Goal: Book appointment/travel/reservation

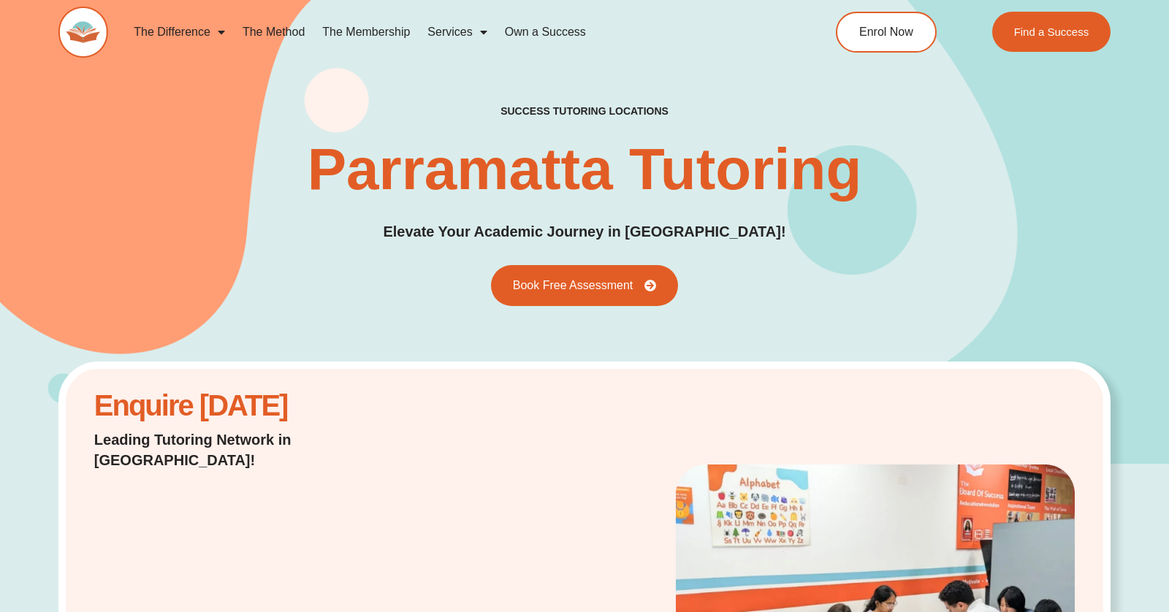
scroll to position [3637, 0]
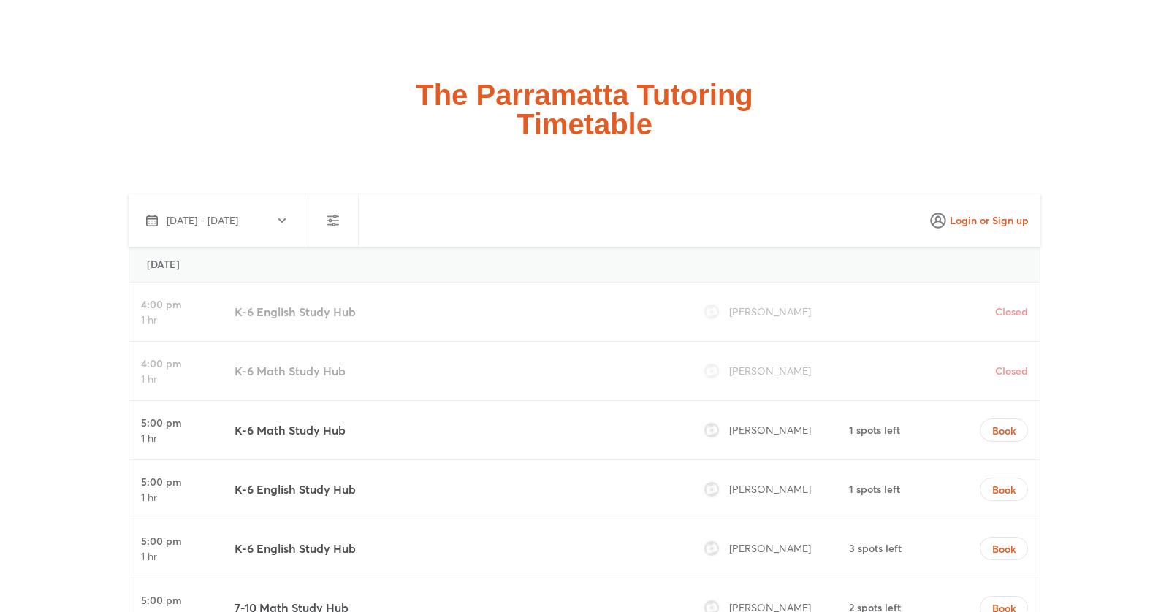
scroll to position [3810, 0]
click at [238, 213] on span "[DATE] - [DATE]" at bounding box center [203, 220] width 72 height 15
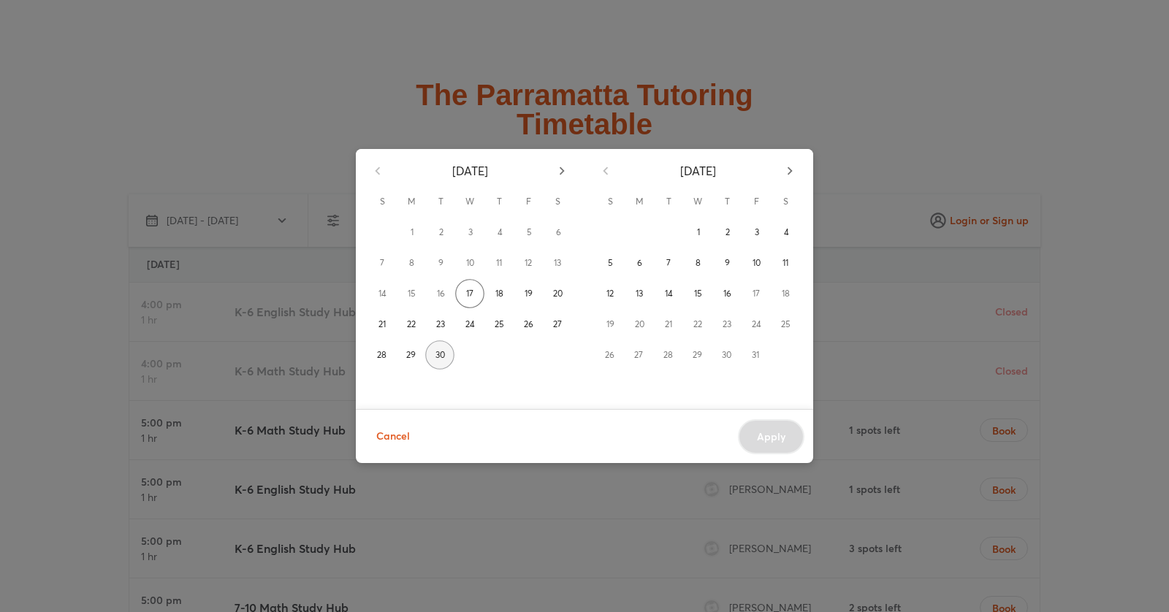
click at [441, 359] on span "30" at bounding box center [441, 355] width 10 height 15
click at [755, 233] on span "3" at bounding box center [757, 232] width 4 height 15
click at [783, 422] on button "Apply" at bounding box center [771, 436] width 67 height 35
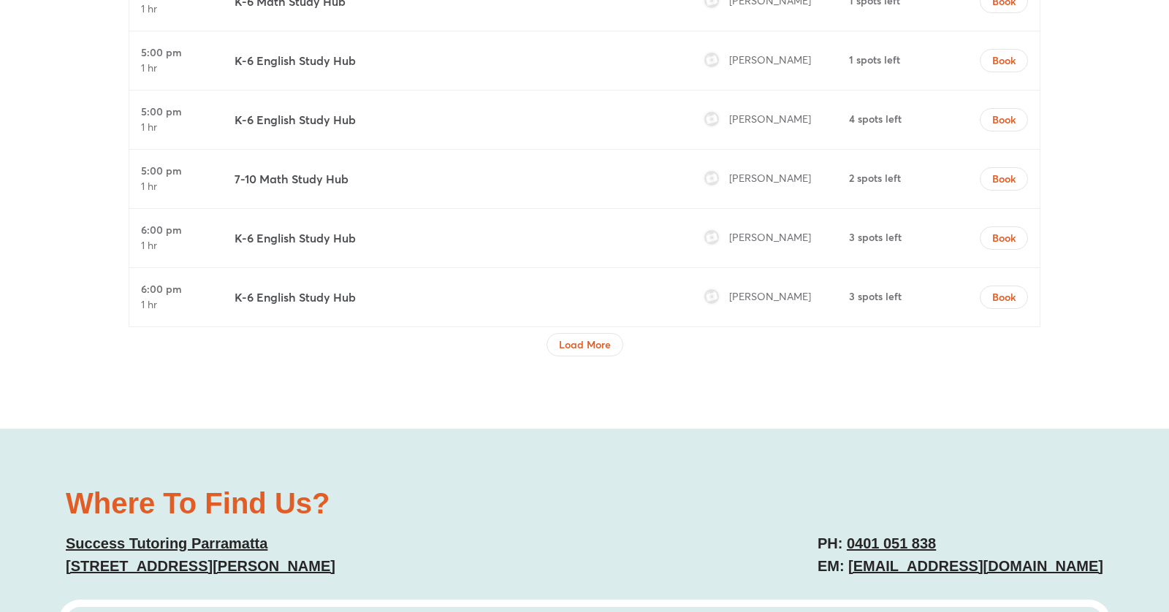
scroll to position [5045, 0]
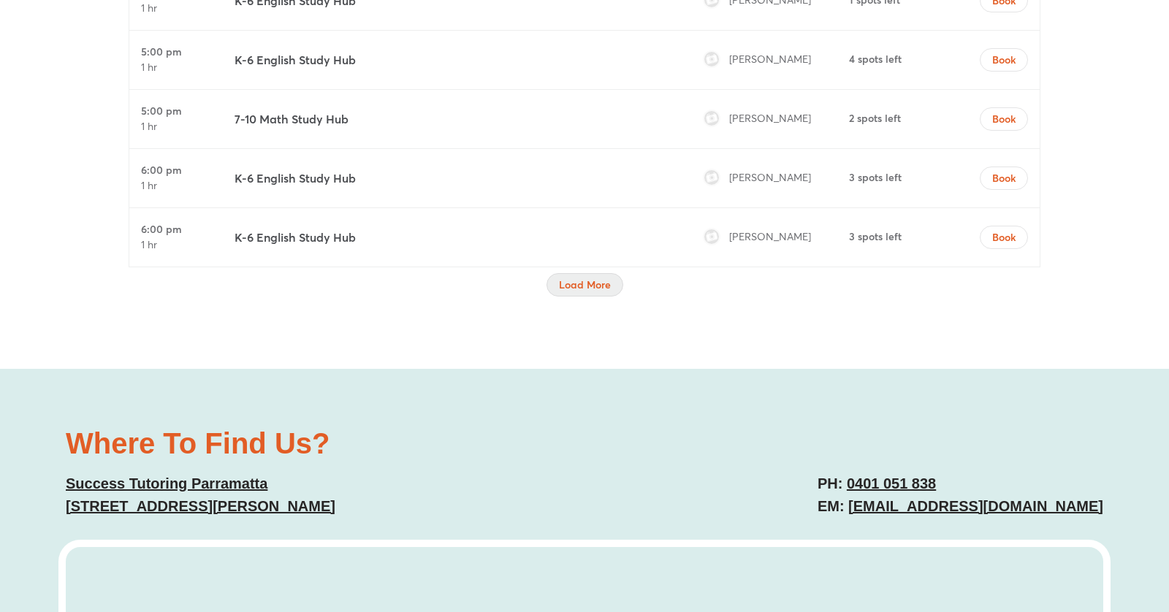
click at [586, 278] on span "Load More" at bounding box center [585, 285] width 52 height 15
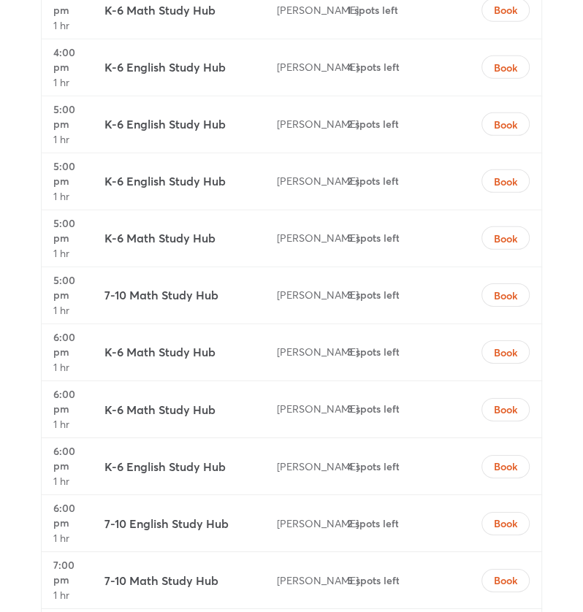
scroll to position [4141, 0]
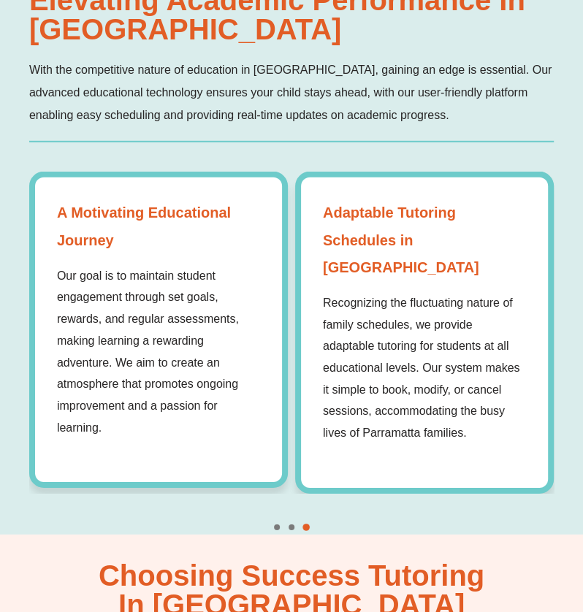
scroll to position [2019, 0]
